Goal: Transaction & Acquisition: Purchase product/service

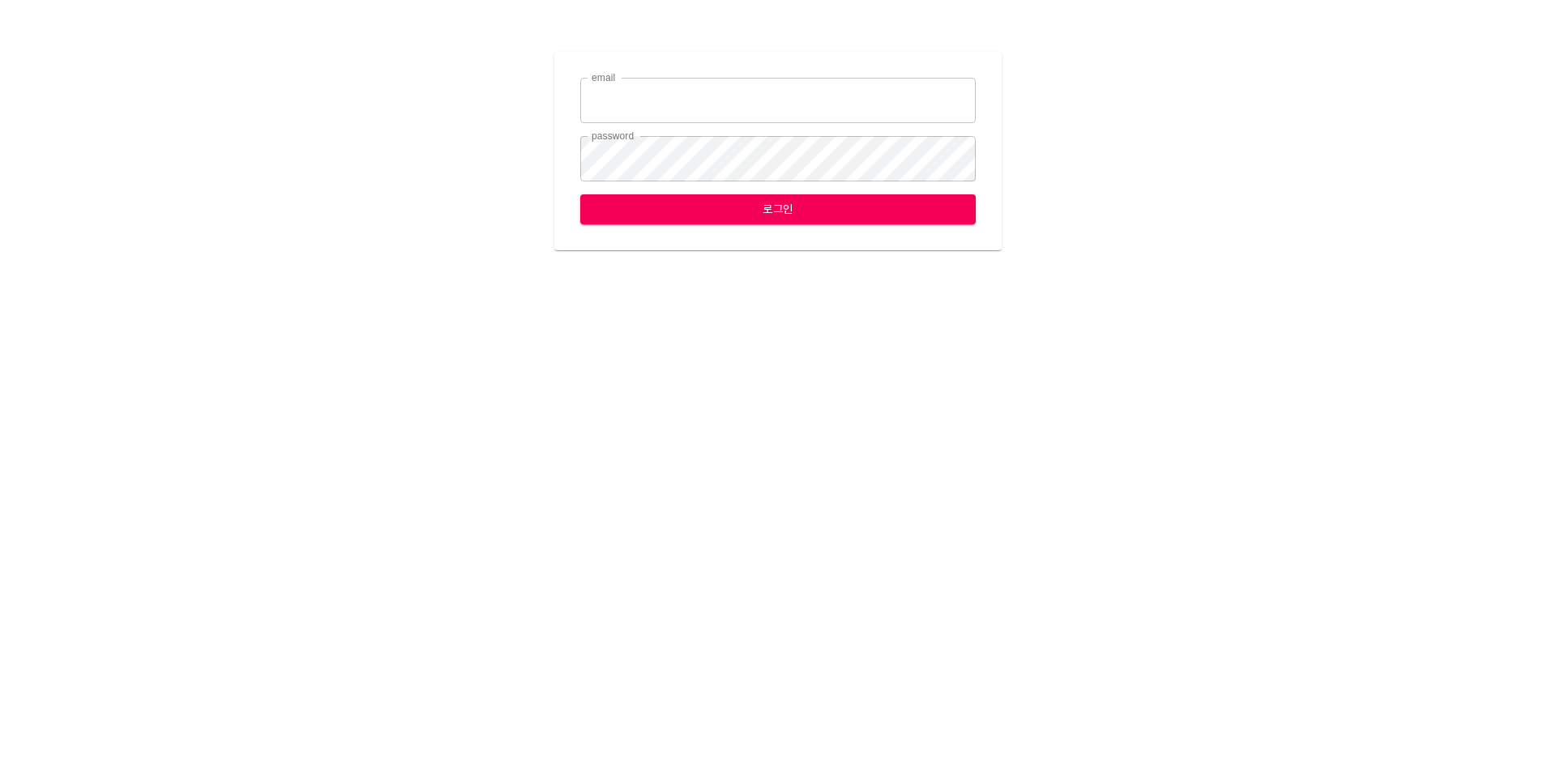
type input "[EMAIL_ADDRESS][DOMAIN_NAME]"
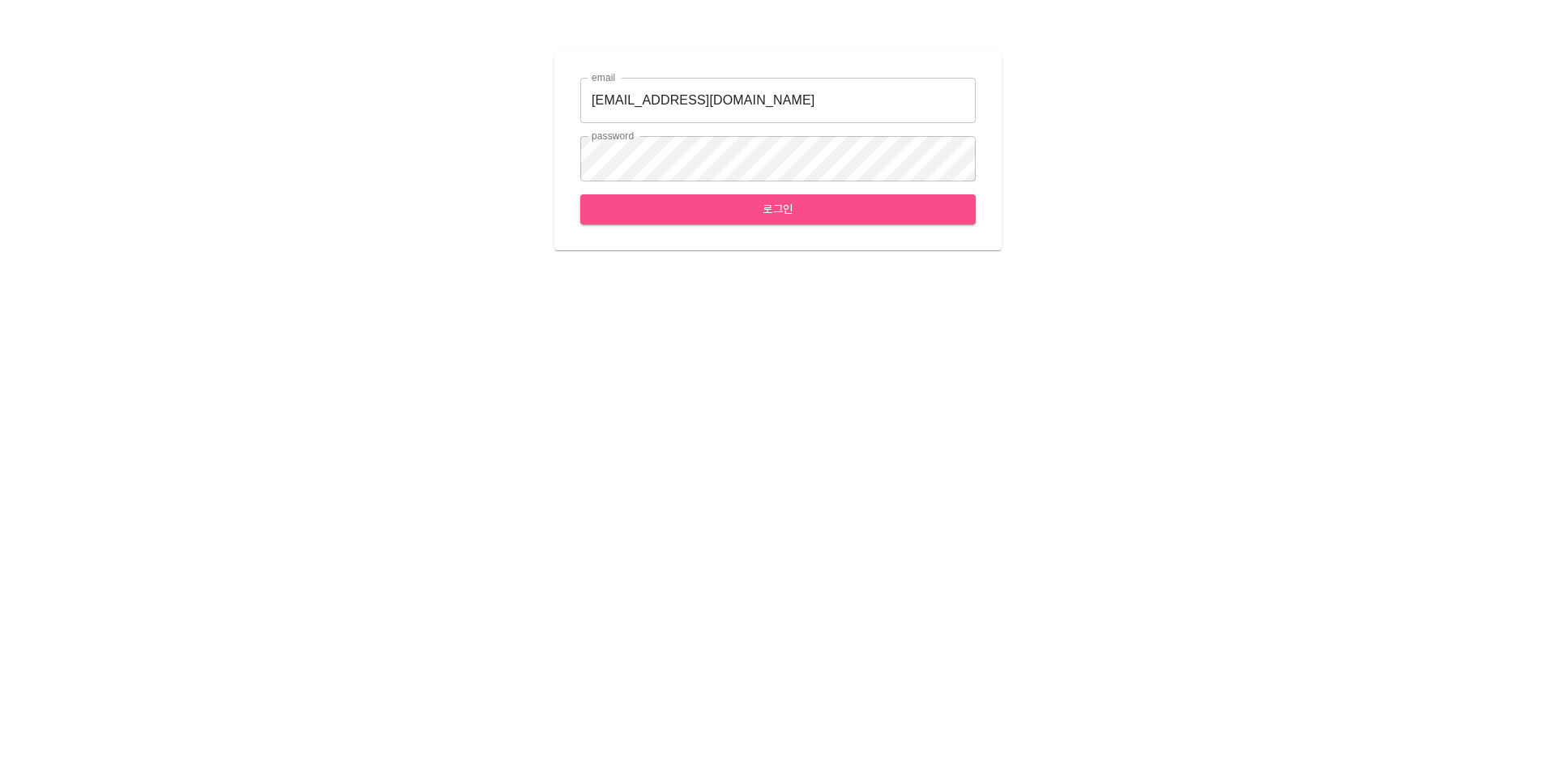
click at [823, 208] on span "로그인" at bounding box center [778, 209] width 370 height 21
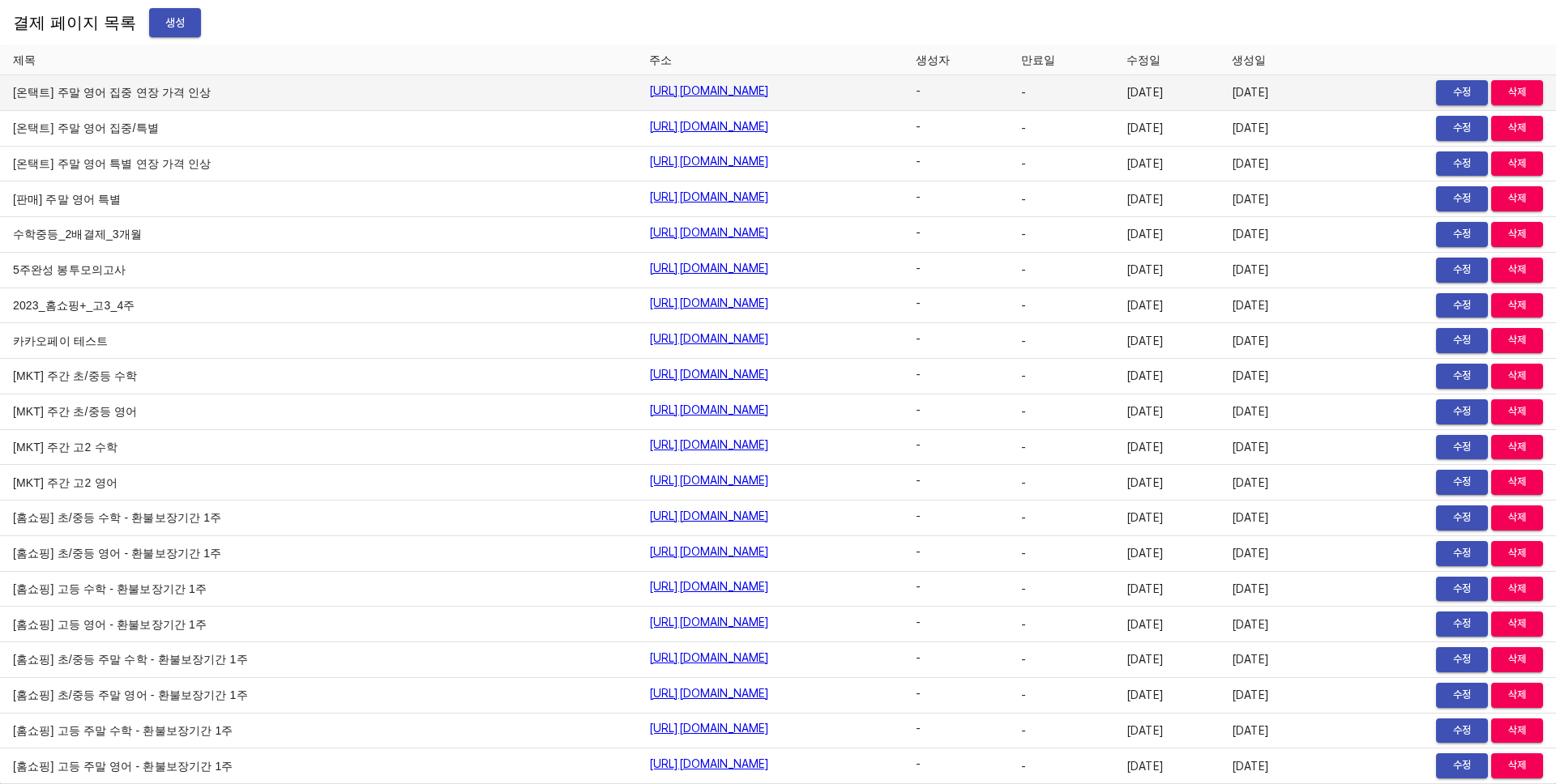
click at [649, 85] on link "[URL][DOMAIN_NAME]" at bounding box center [709, 90] width 121 height 16
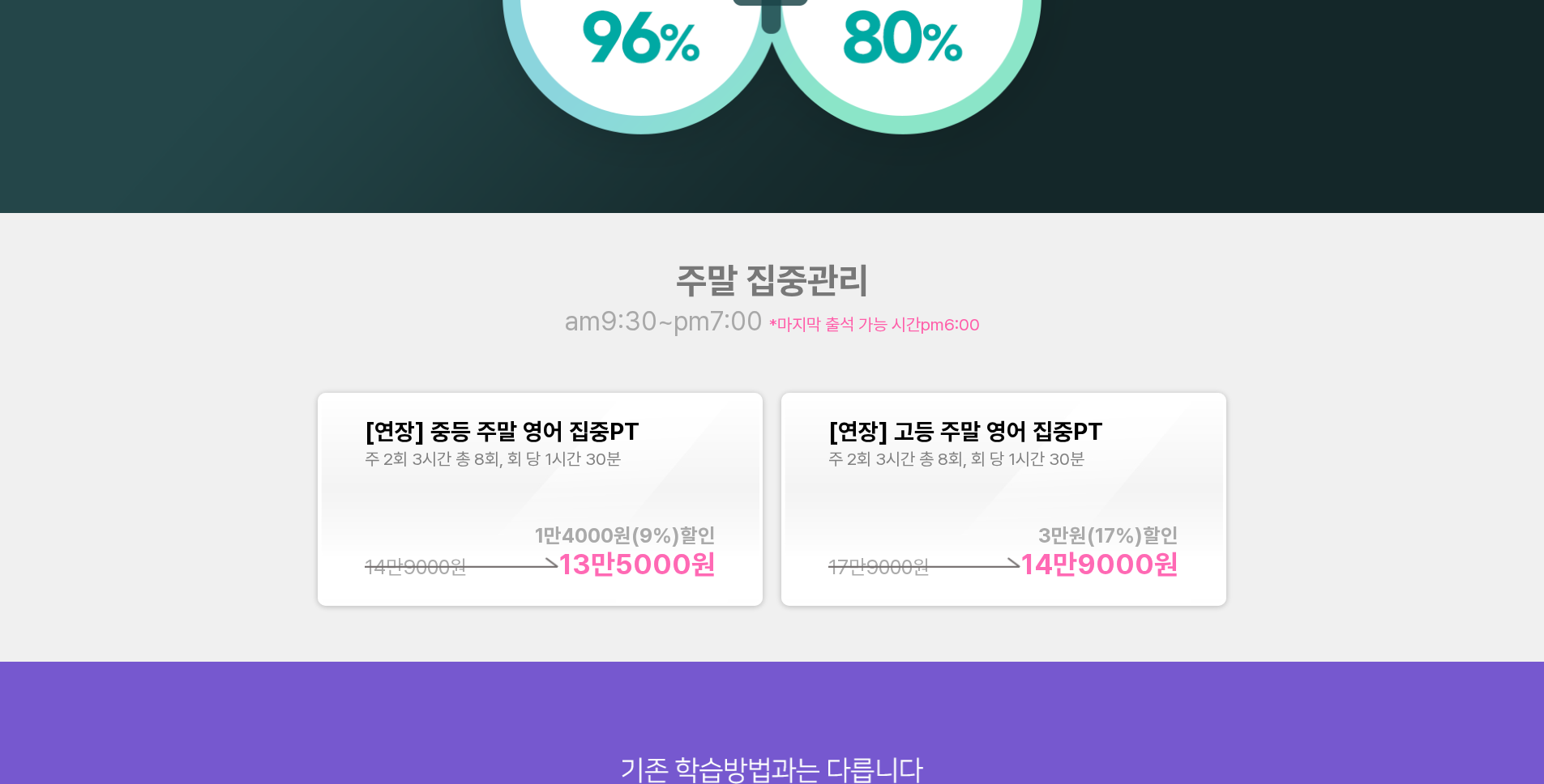
scroll to position [1926, 0]
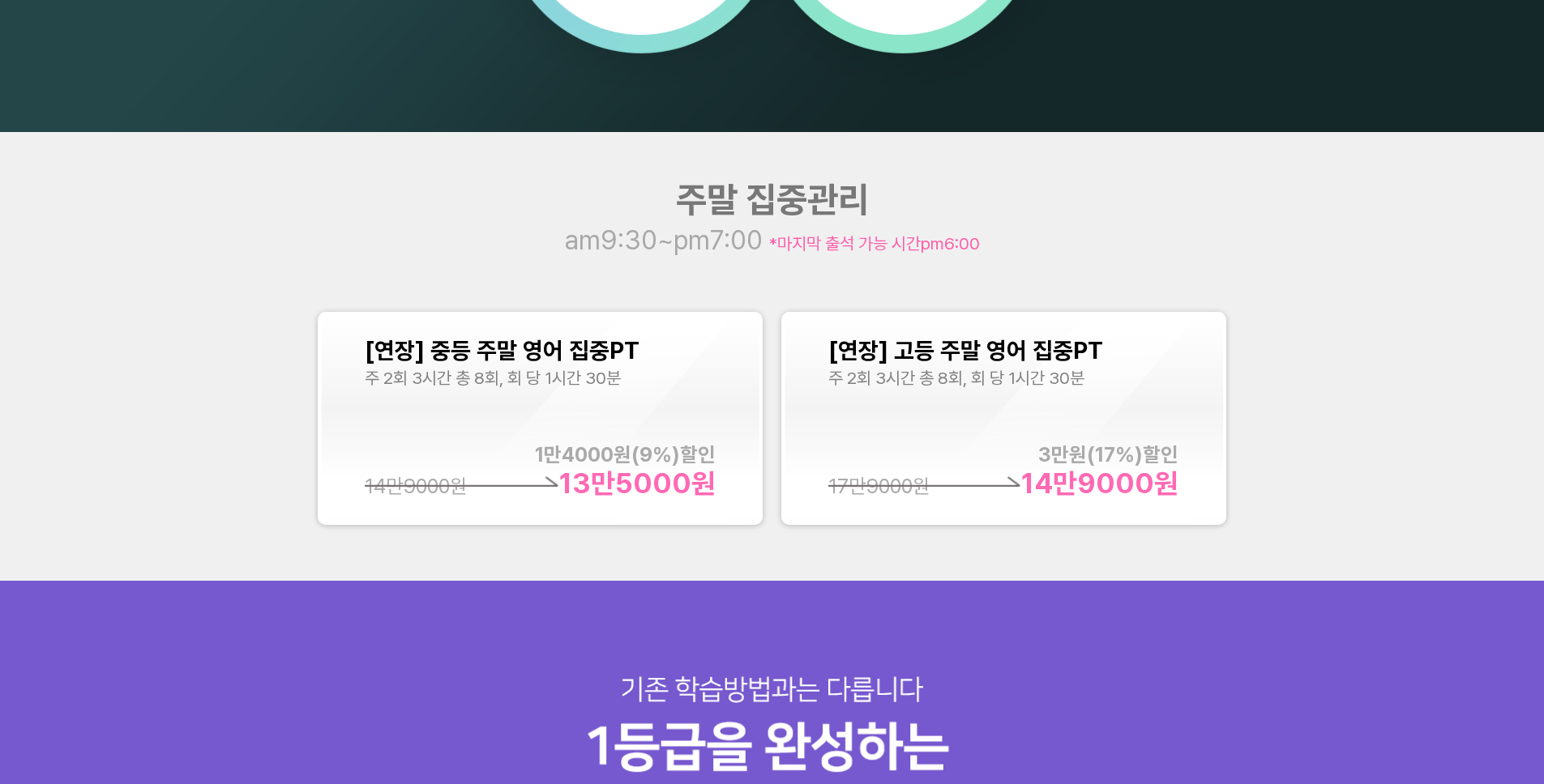
click at [613, 414] on div "[연장] 중등 주말 영어 집중PT 주 2회 3시간 총 8회, 회 당 1시간 30분 1만4000 원( 9 %)할인 13만5000 원 14만900…" at bounding box center [539, 419] width 351 height 164
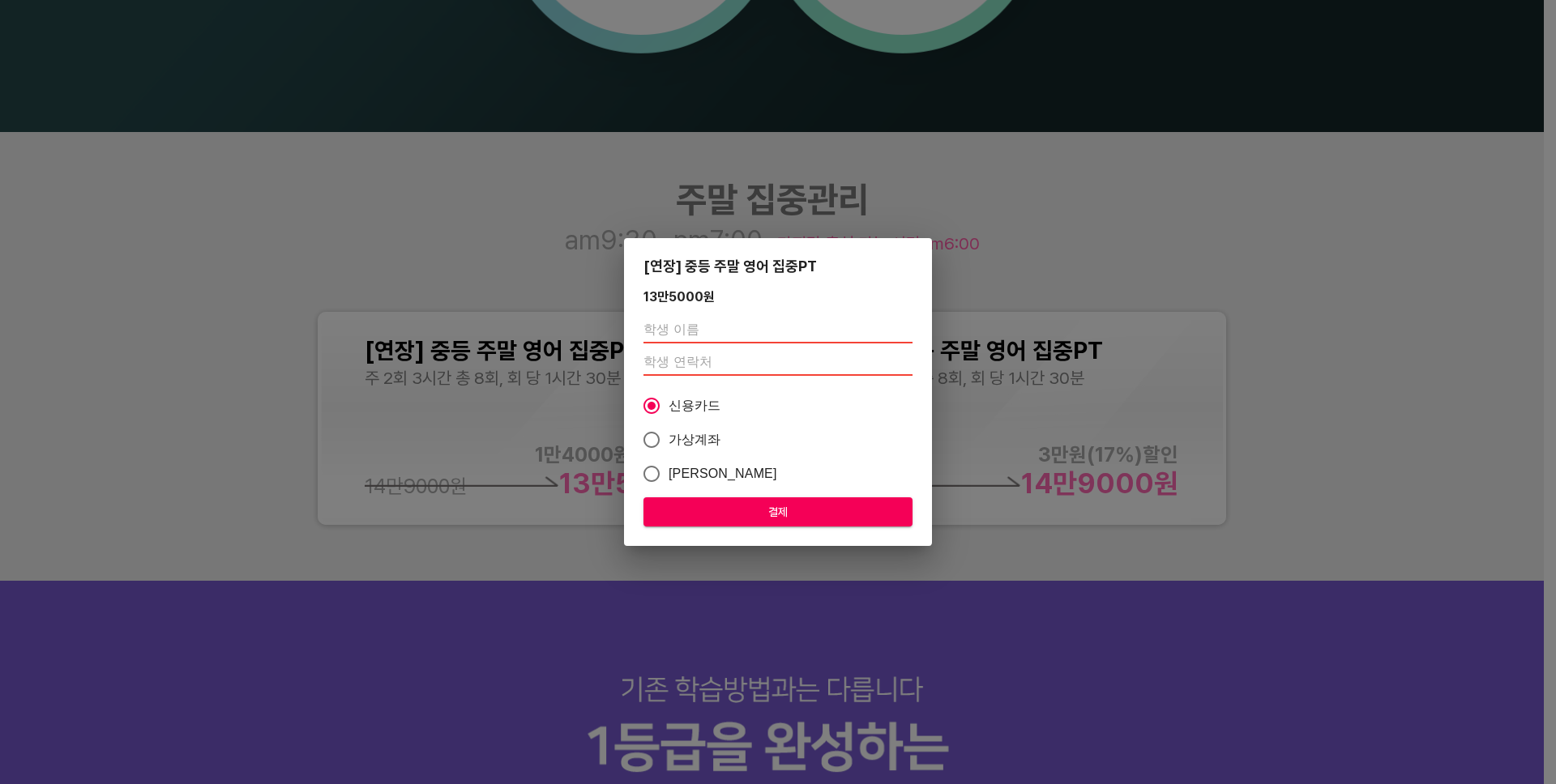
click at [752, 318] on input "text" at bounding box center [778, 331] width 269 height 26
type input "테스트"
click at [749, 360] on input "number" at bounding box center [778, 363] width 269 height 26
type input "01076430126"
click at [776, 526] on div "[연장] 중등 주말 영어 집중PT 13만5000 원 테스트 01076430126 신용카드 가상계좌 카카오페이 결제" at bounding box center [777, 393] width 308 height 308
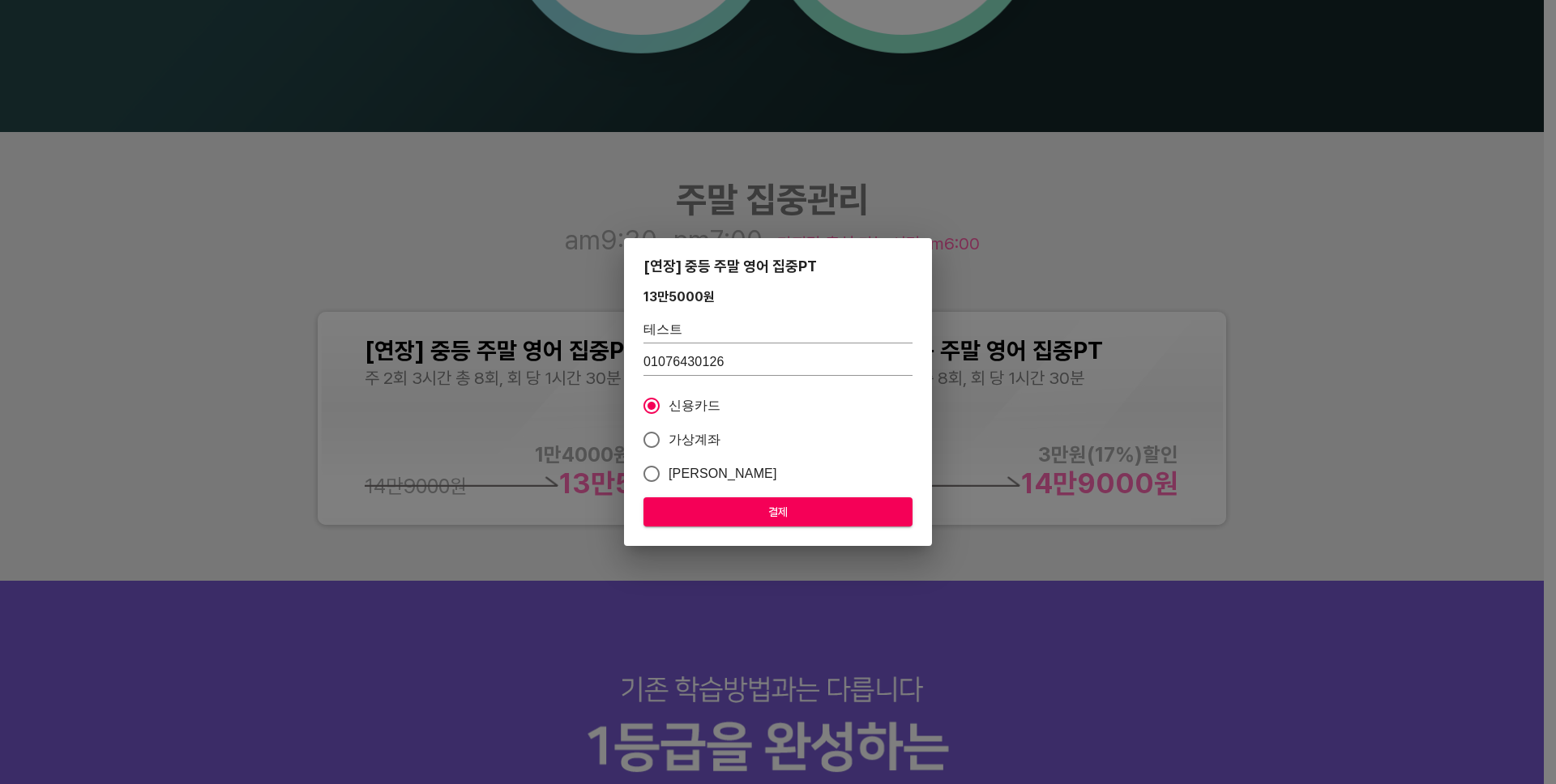
click at [786, 517] on span "결제" at bounding box center [778, 513] width 243 height 21
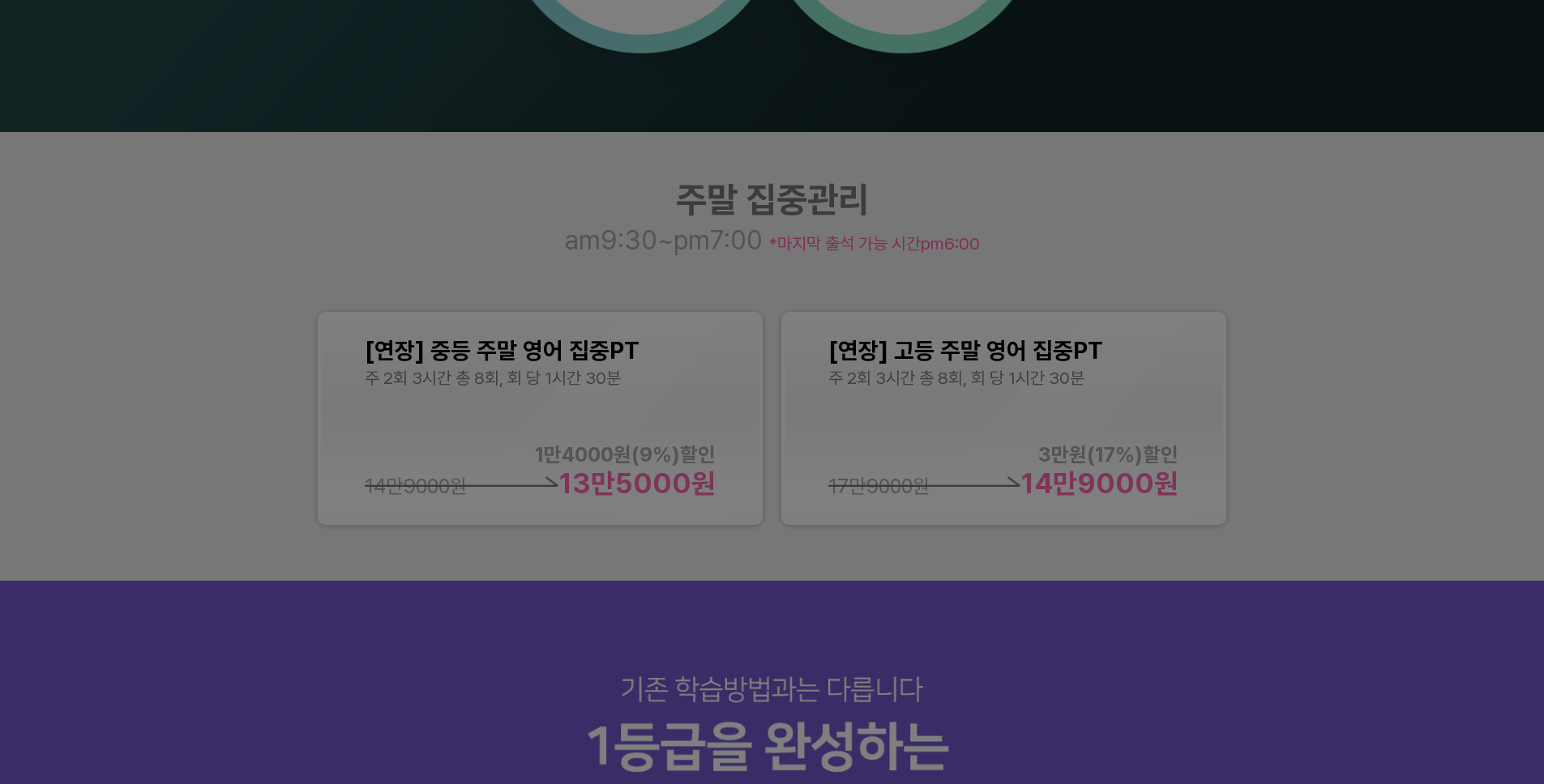
click at [1149, 192] on div at bounding box center [772, 392] width 1544 height 784
click at [1153, 239] on div at bounding box center [772, 392] width 1544 height 784
